Goal: Task Accomplishment & Management: Manage account settings

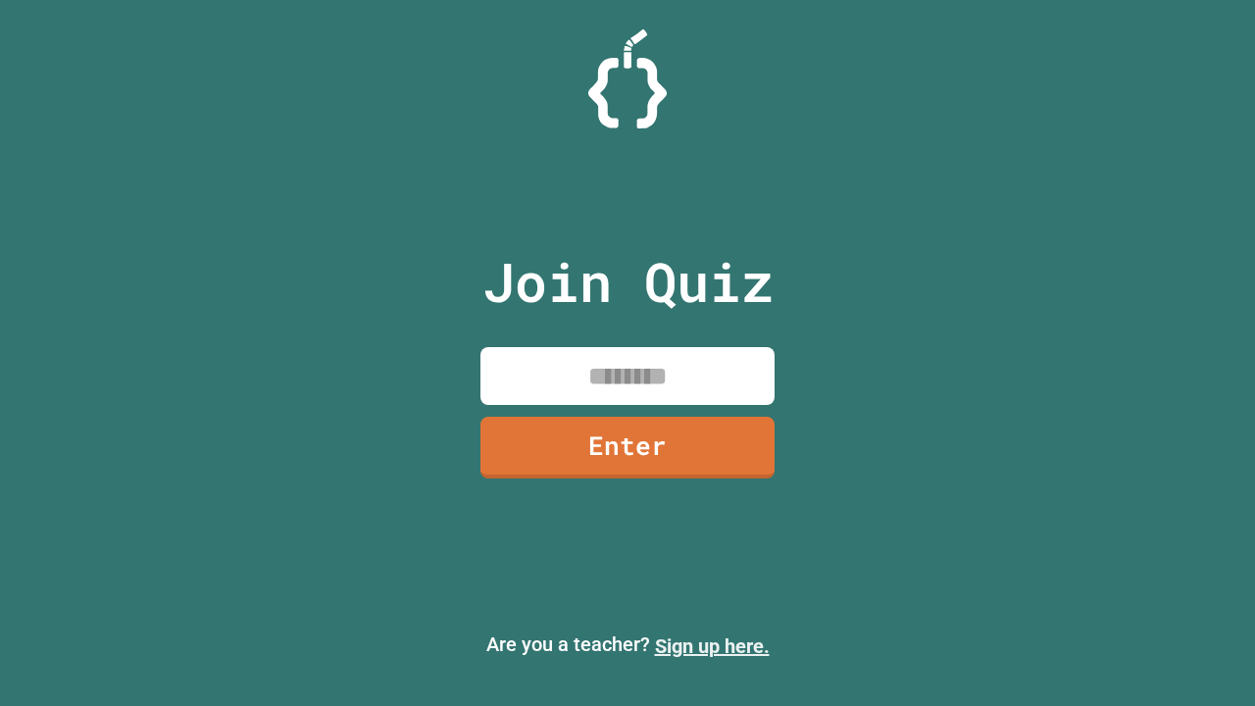
click at [703, 646] on link "Sign up here." at bounding box center [712, 646] width 115 height 24
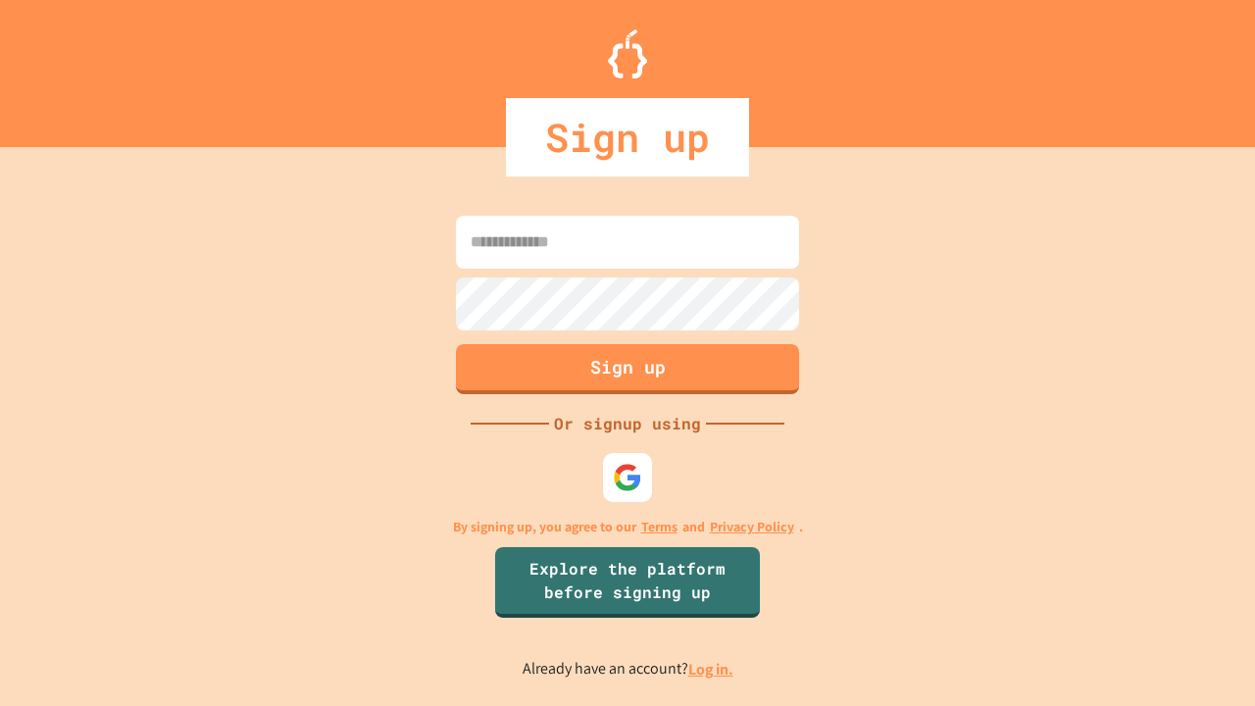
click at [712, 669] on link "Log in." at bounding box center [710, 669] width 45 height 21
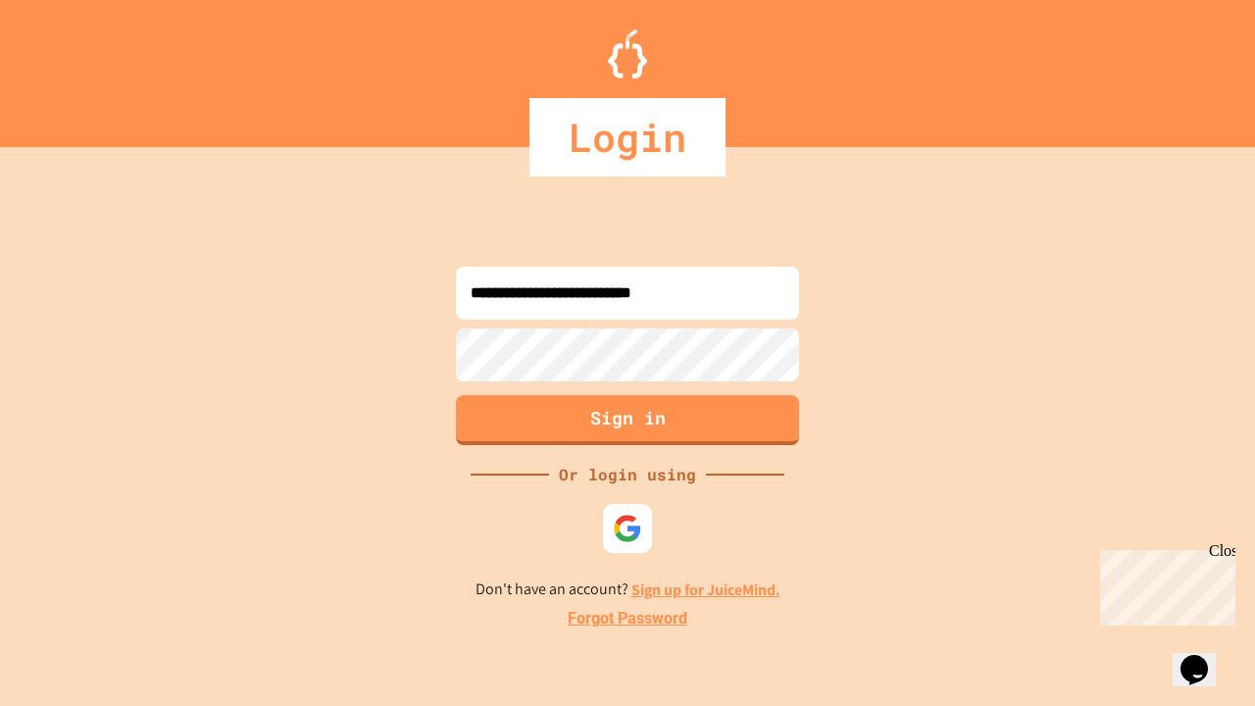
type input "**********"
